Goal: Task Accomplishment & Management: Use online tool/utility

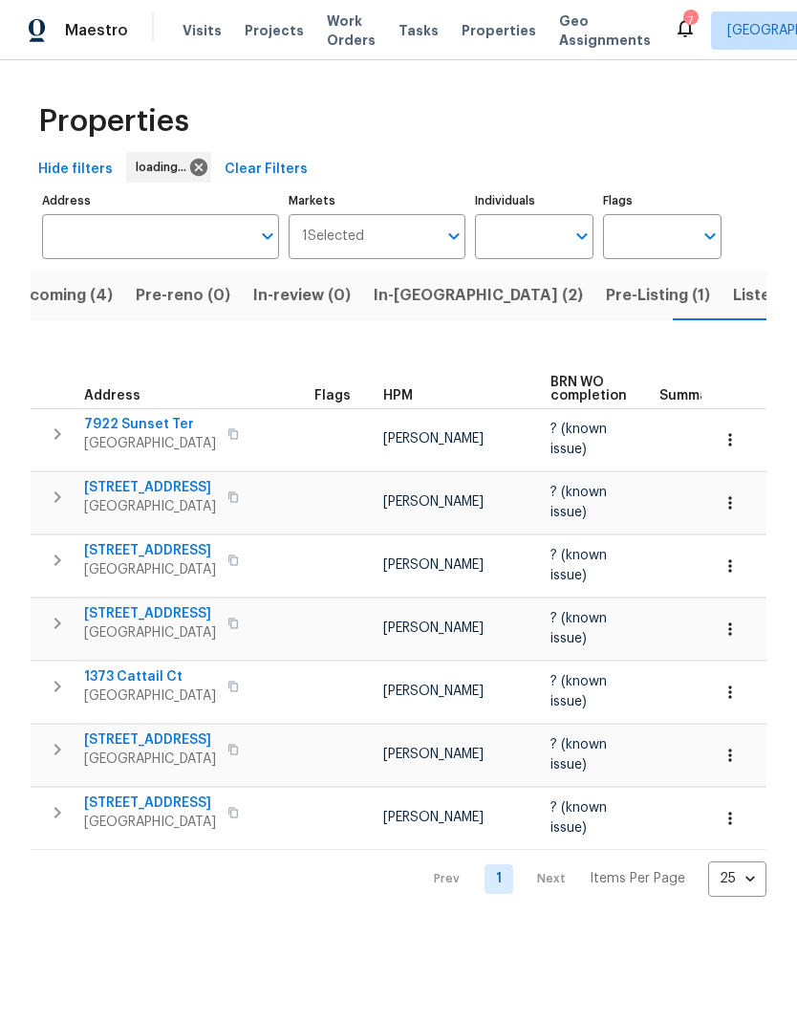
scroll to position [0, 33]
click at [194, 33] on span "Visits" at bounding box center [202, 30] width 39 height 19
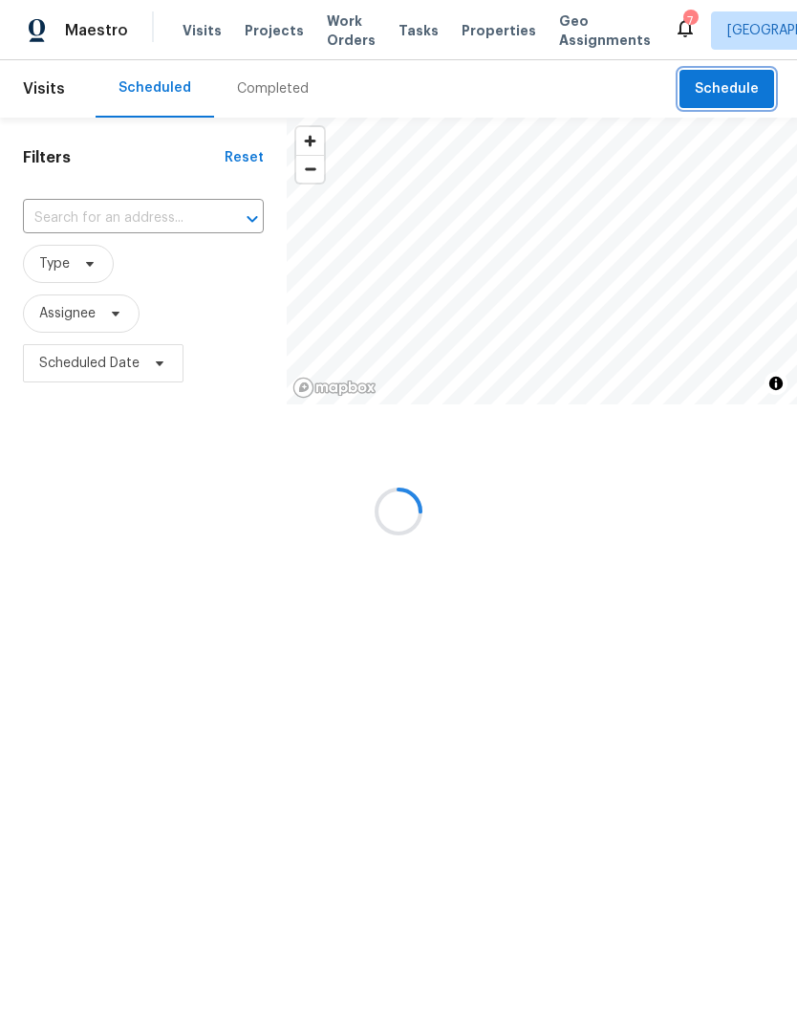
click at [713, 105] on button "Schedule" at bounding box center [727, 89] width 95 height 39
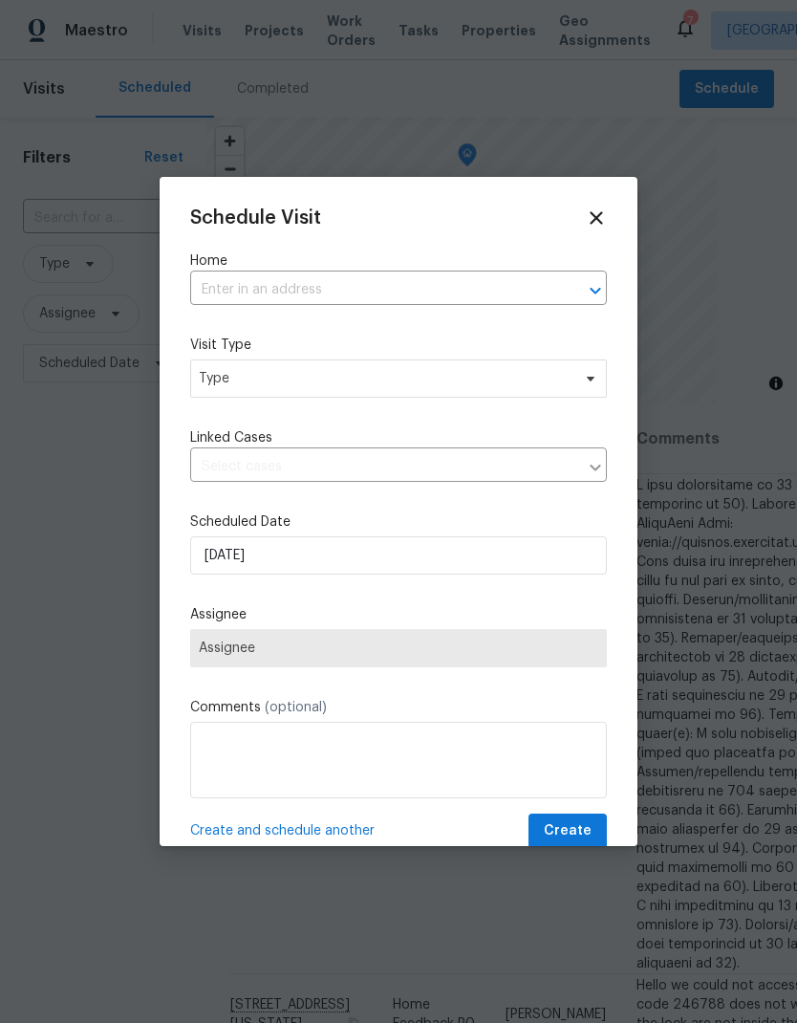
click at [248, 302] on input "text" at bounding box center [371, 290] width 363 height 30
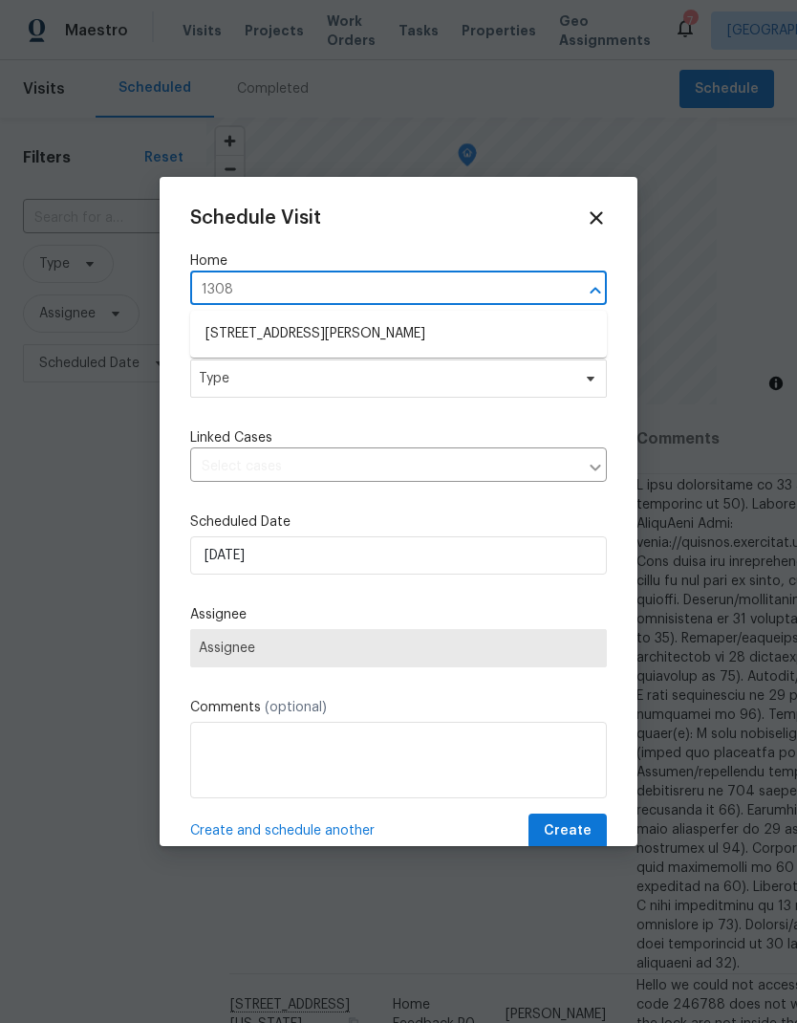
type input "13080"
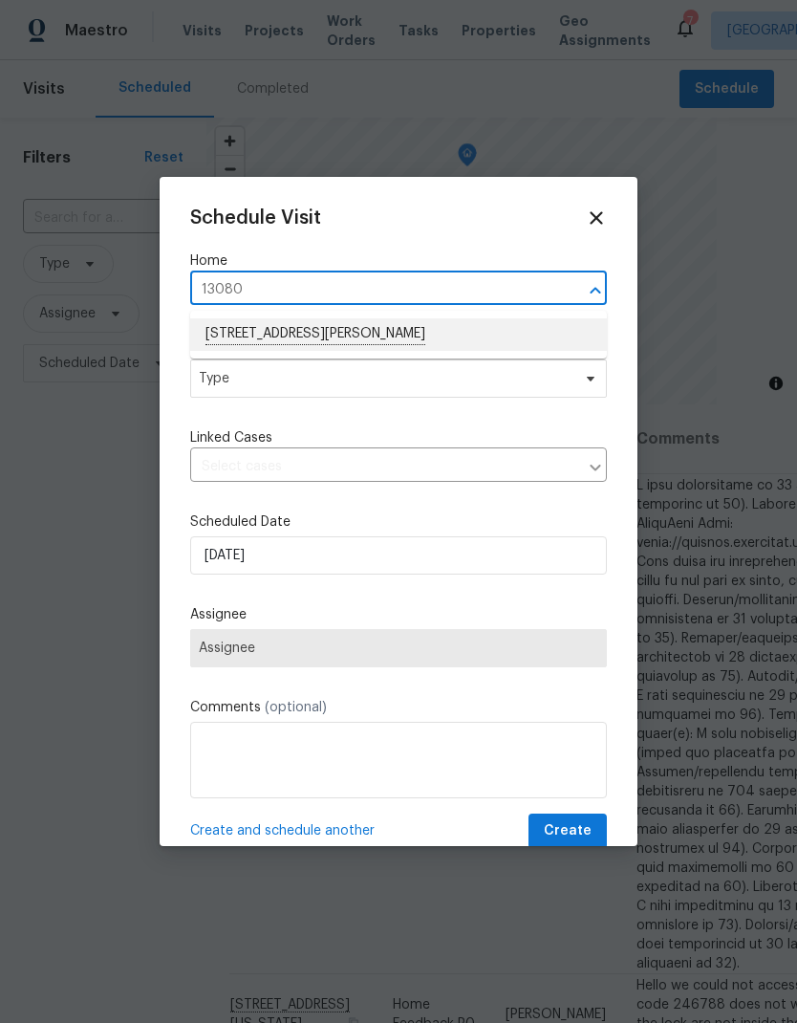
click at [262, 332] on li "13080 Camino Del Valle, Poway, CA 92064" at bounding box center [398, 334] width 417 height 33
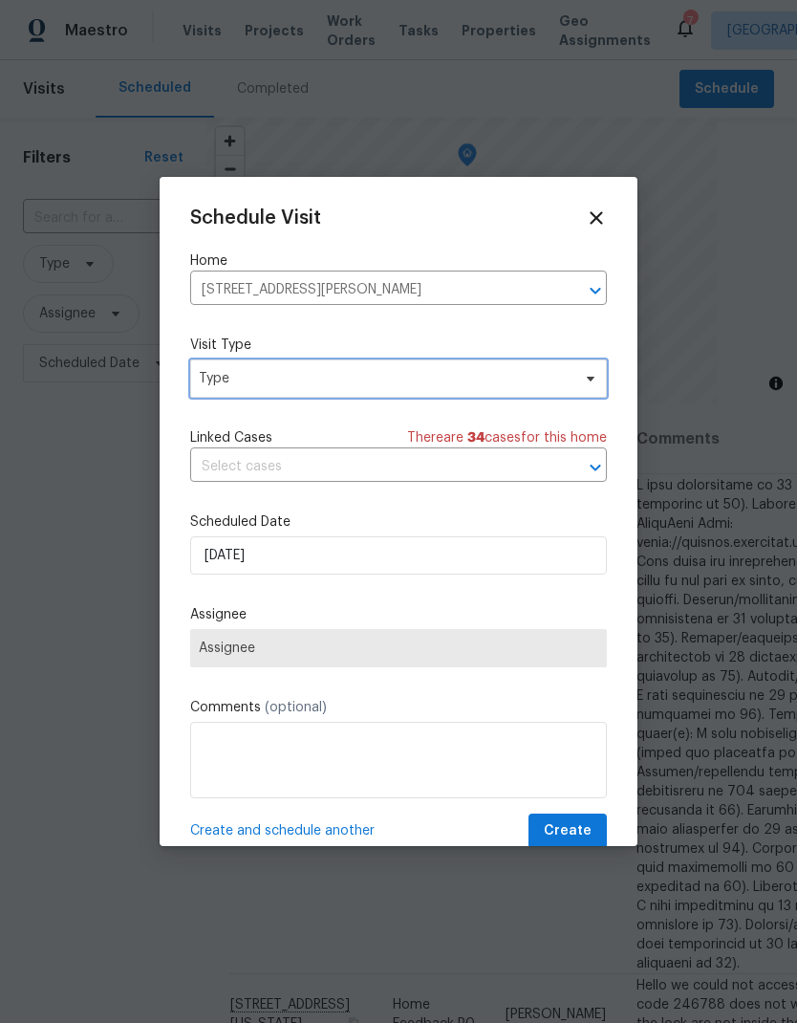
click at [228, 390] on span "Type" at bounding box center [398, 378] width 417 height 38
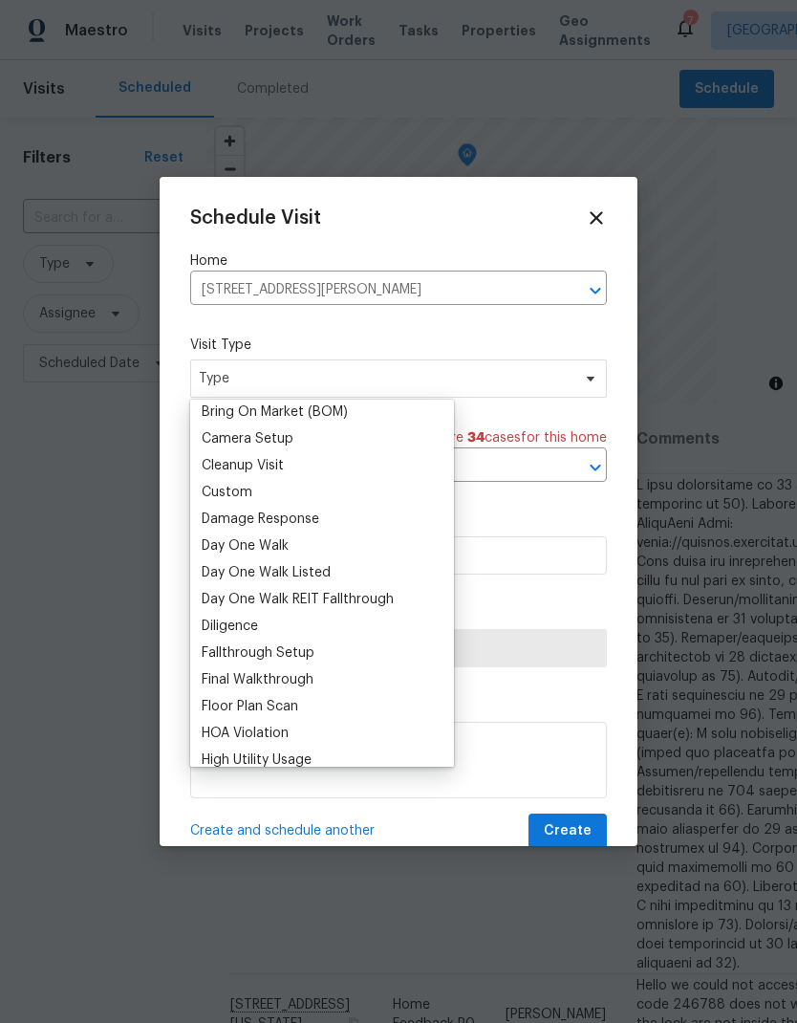
scroll to position [221, 0]
click at [224, 485] on div "Custom" at bounding box center [227, 490] width 51 height 19
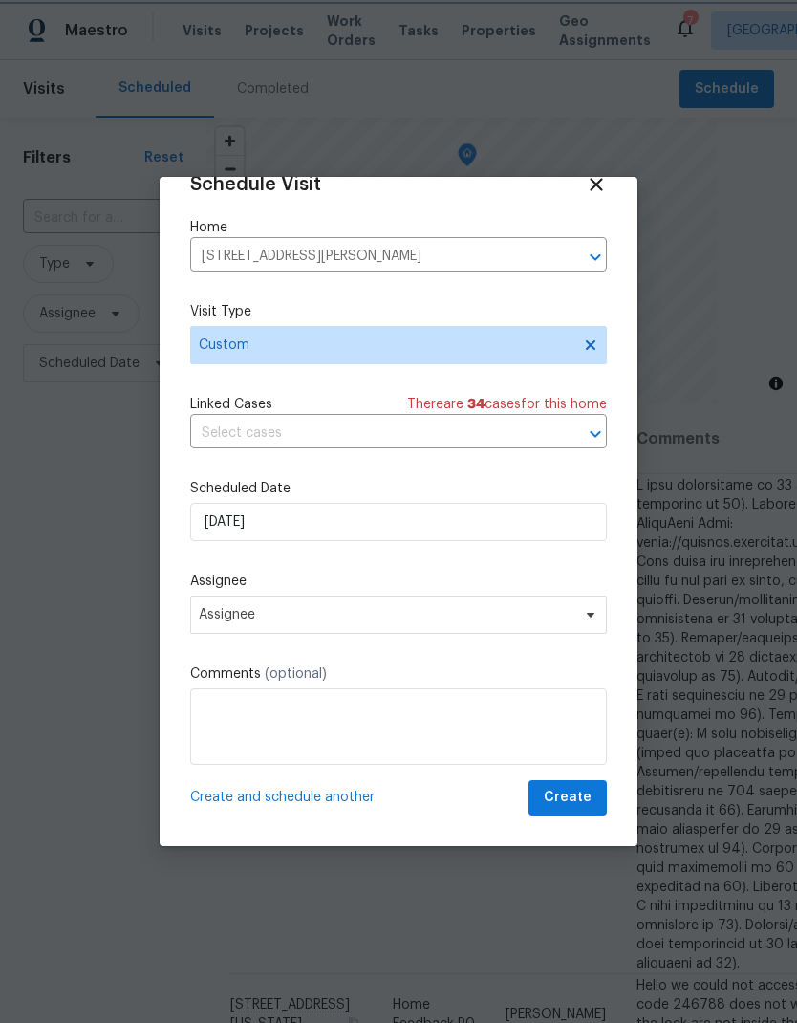
scroll to position [37, 0]
click at [217, 615] on span "Assignee" at bounding box center [386, 614] width 375 height 15
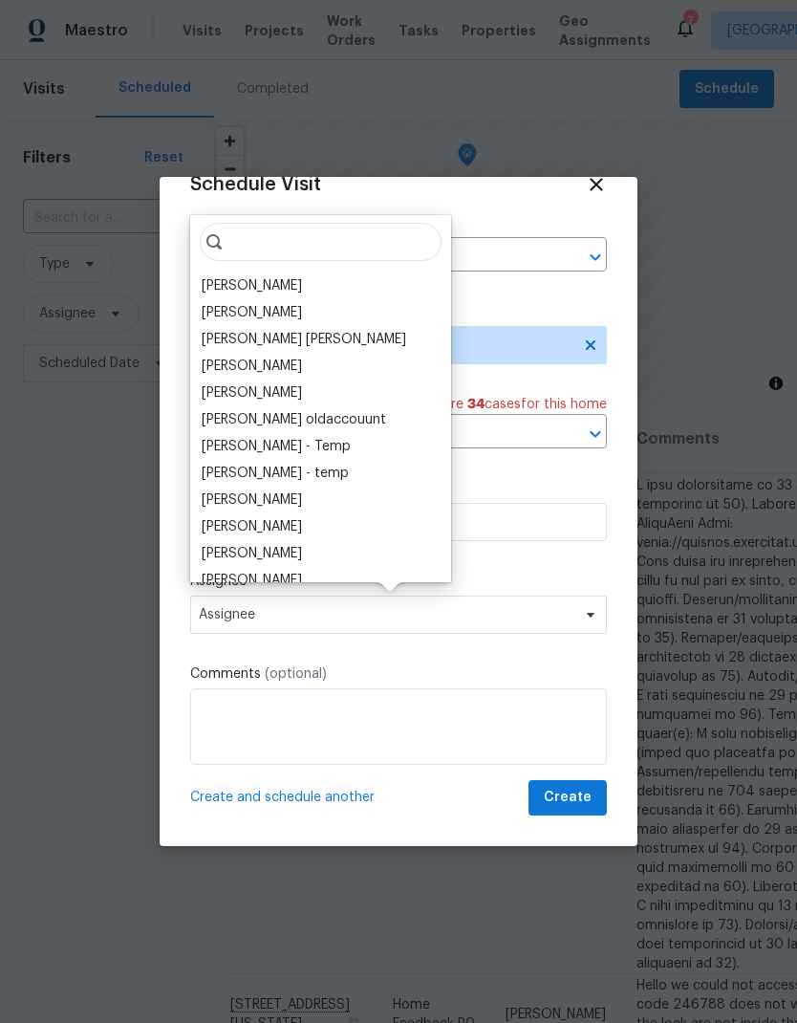
click at [220, 285] on div "[PERSON_NAME]" at bounding box center [252, 285] width 100 height 19
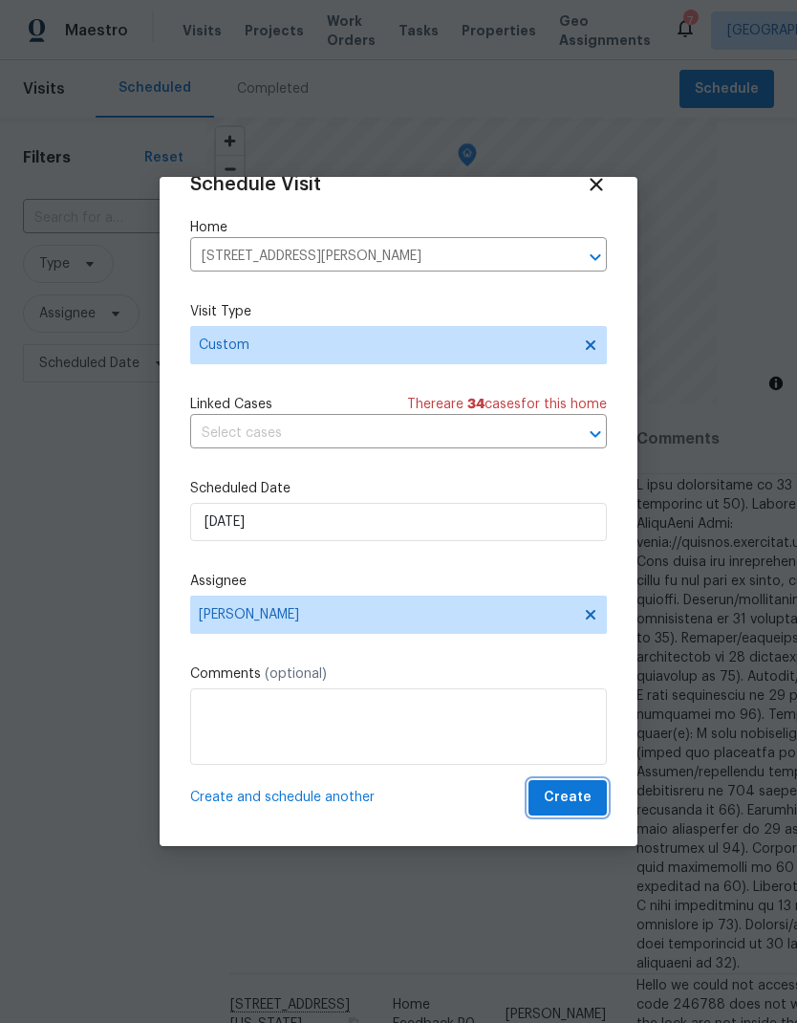
click at [556, 787] on span "Create" at bounding box center [568, 798] width 48 height 24
